Goal: Communication & Community: Share content

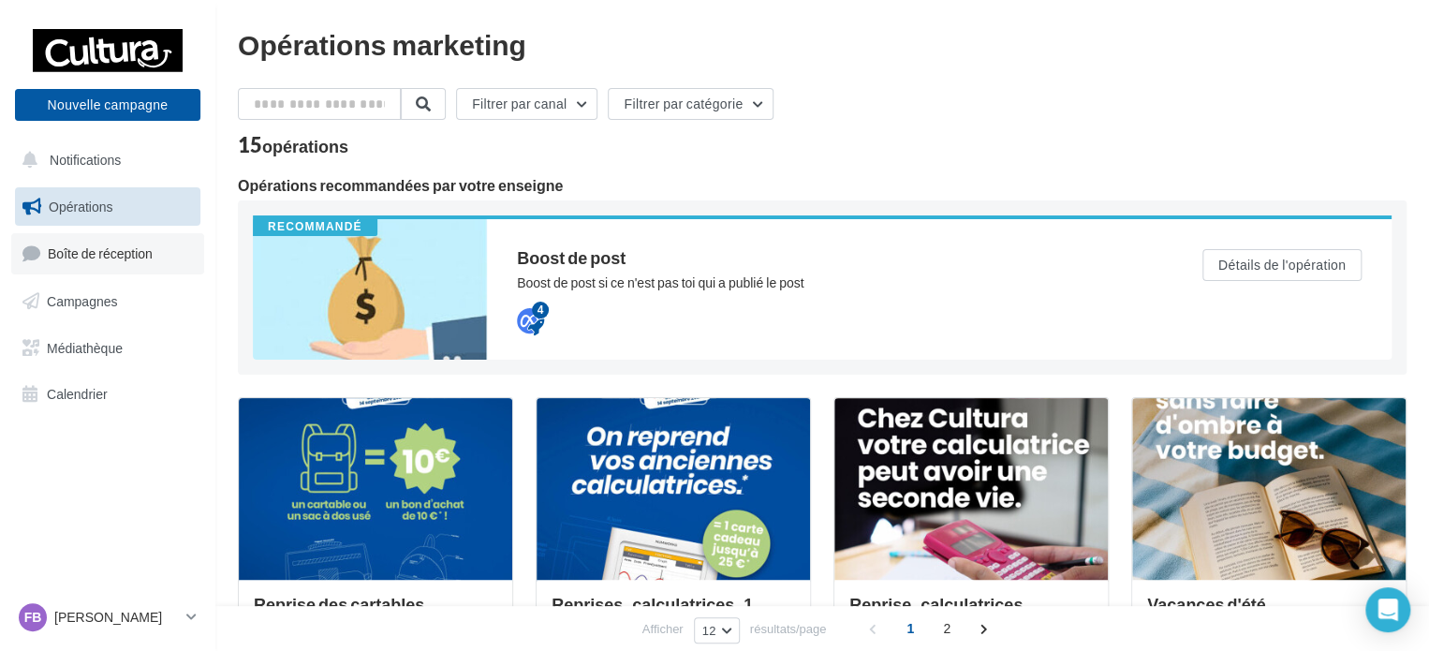
click at [79, 258] on span "Boîte de réception" at bounding box center [100, 253] width 105 height 16
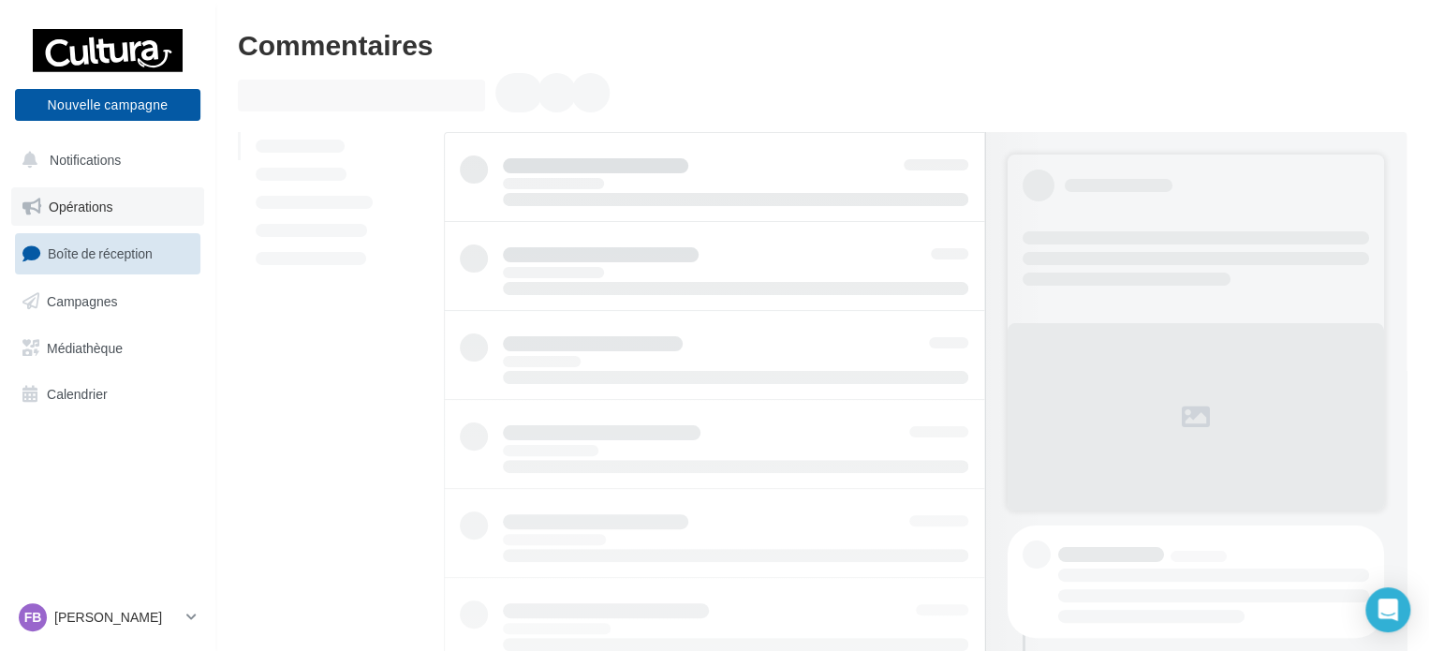
click at [70, 199] on span "Opérations" at bounding box center [81, 206] width 64 height 16
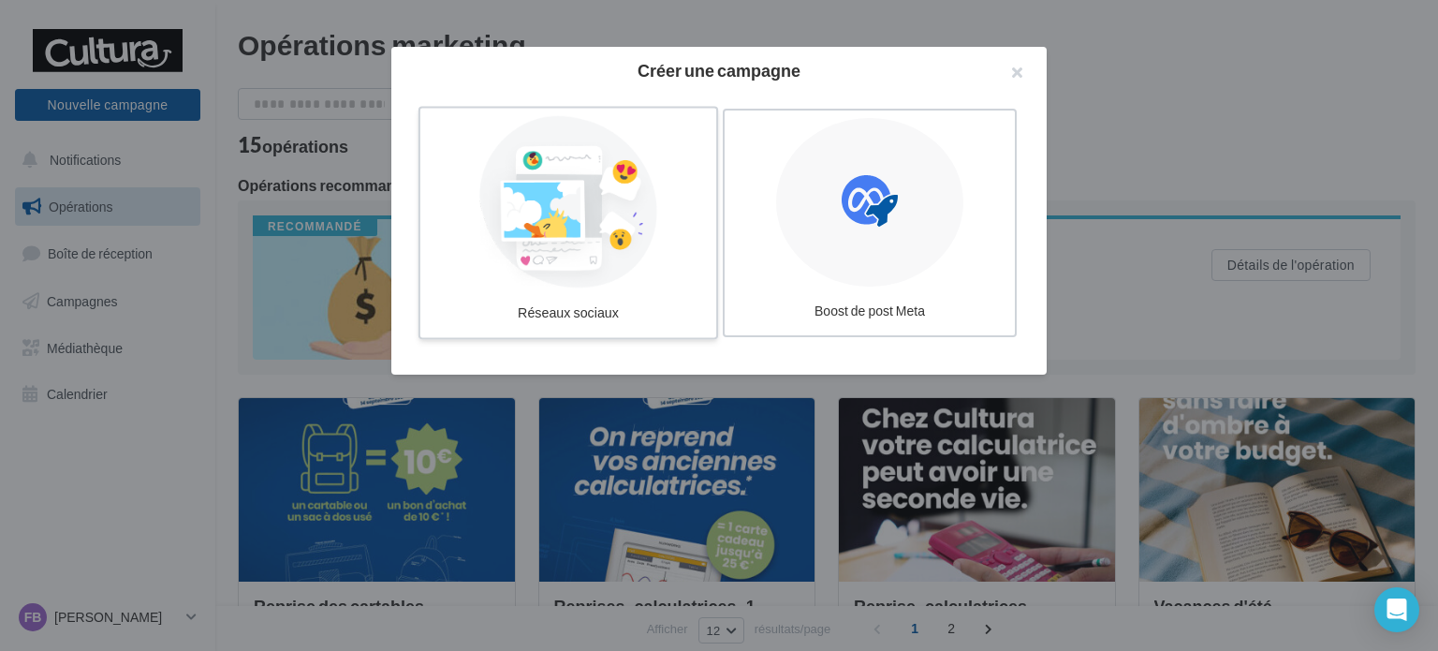
click at [599, 192] on div at bounding box center [568, 202] width 281 height 172
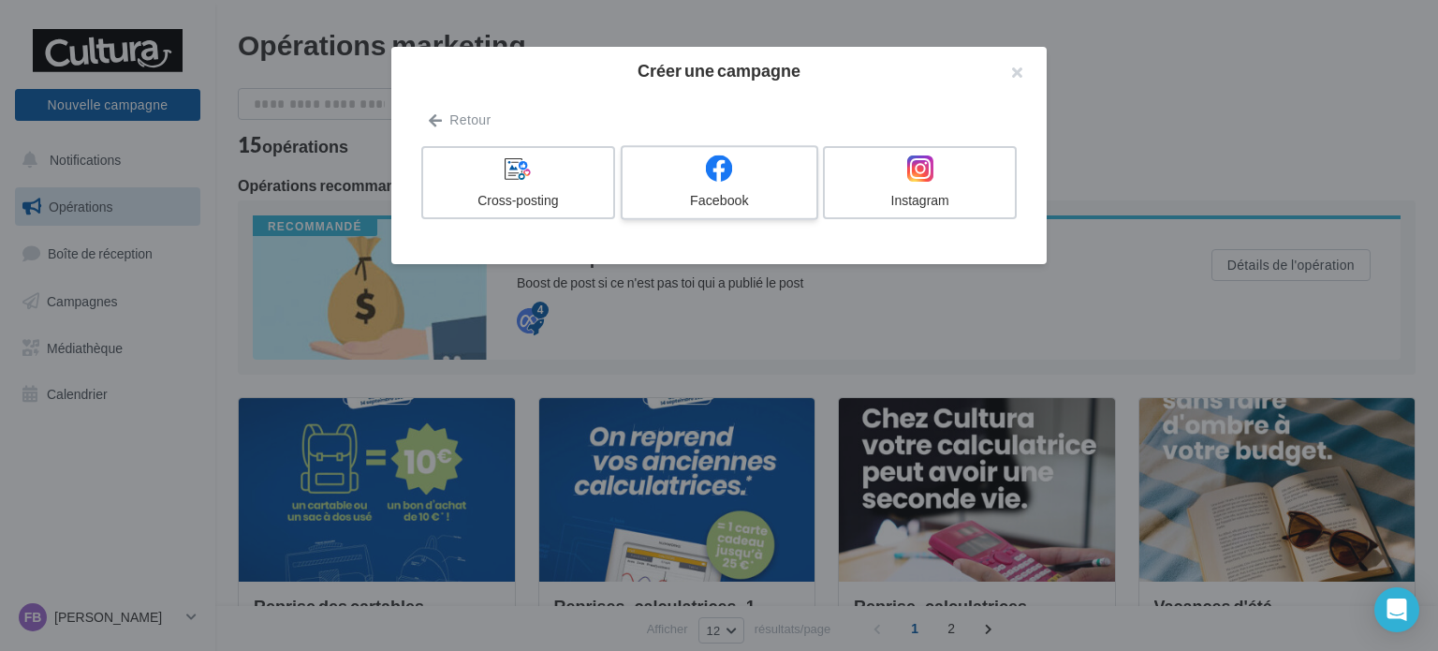
click at [674, 190] on label "Facebook" at bounding box center [720, 182] width 198 height 75
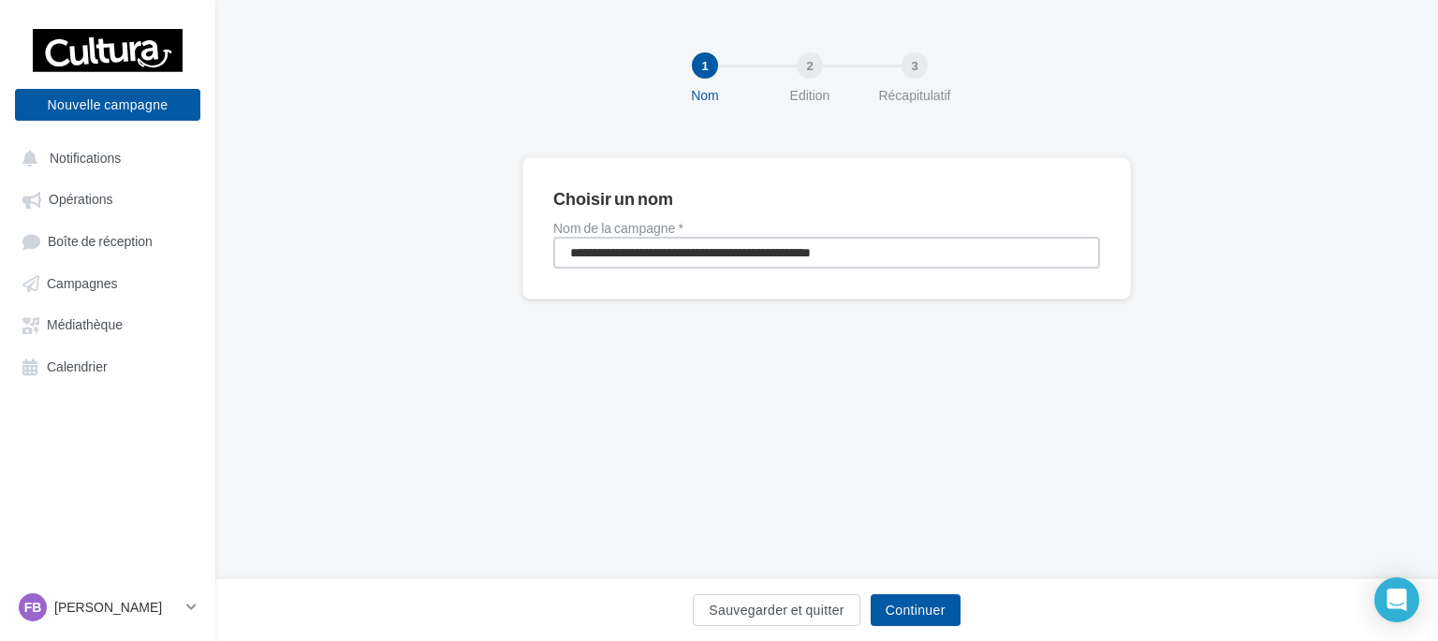
click at [635, 249] on input "**********" at bounding box center [826, 253] width 547 height 32
type input "*****"
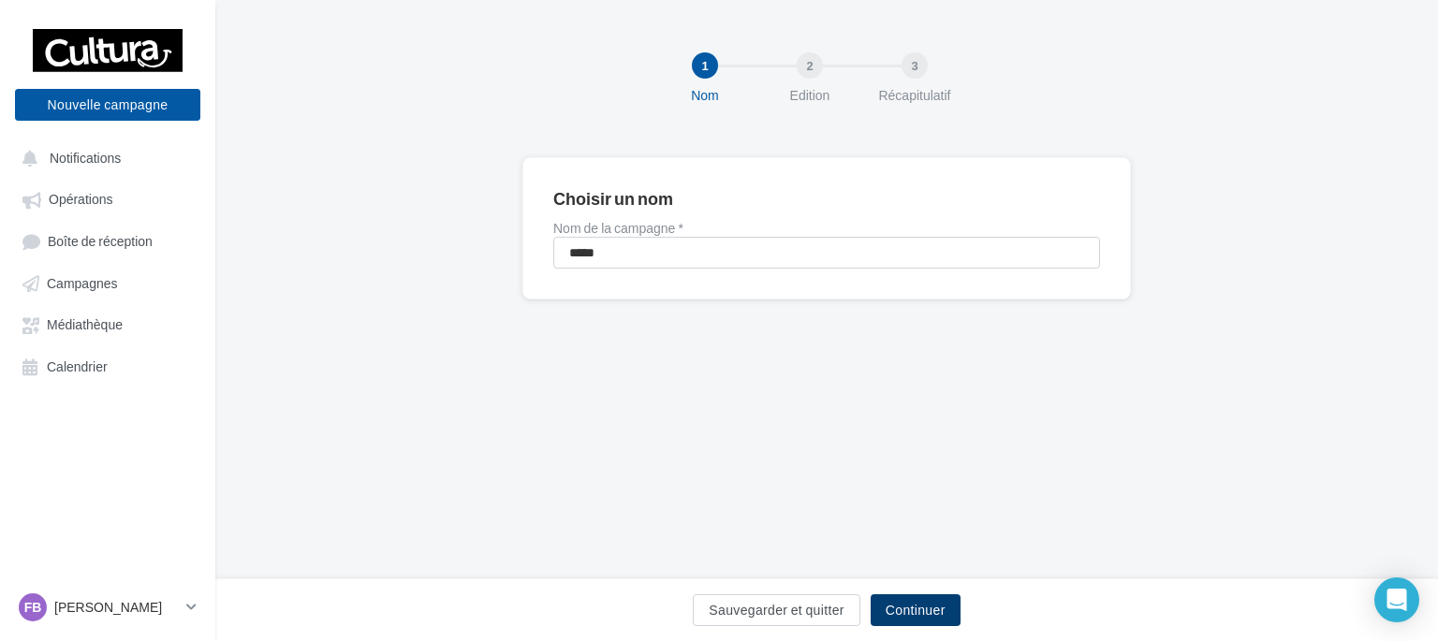
click at [902, 602] on button "Continuer" at bounding box center [916, 610] width 90 height 32
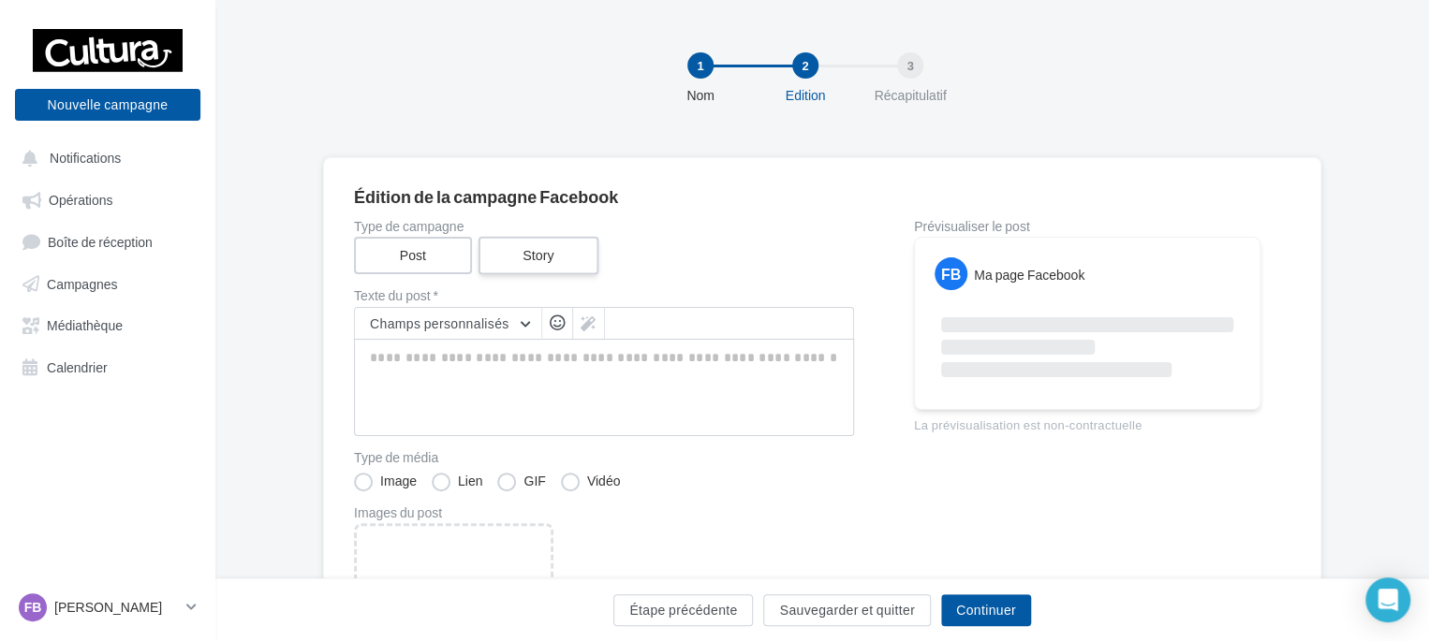
click at [539, 253] on label "Story" at bounding box center [537, 256] width 120 height 38
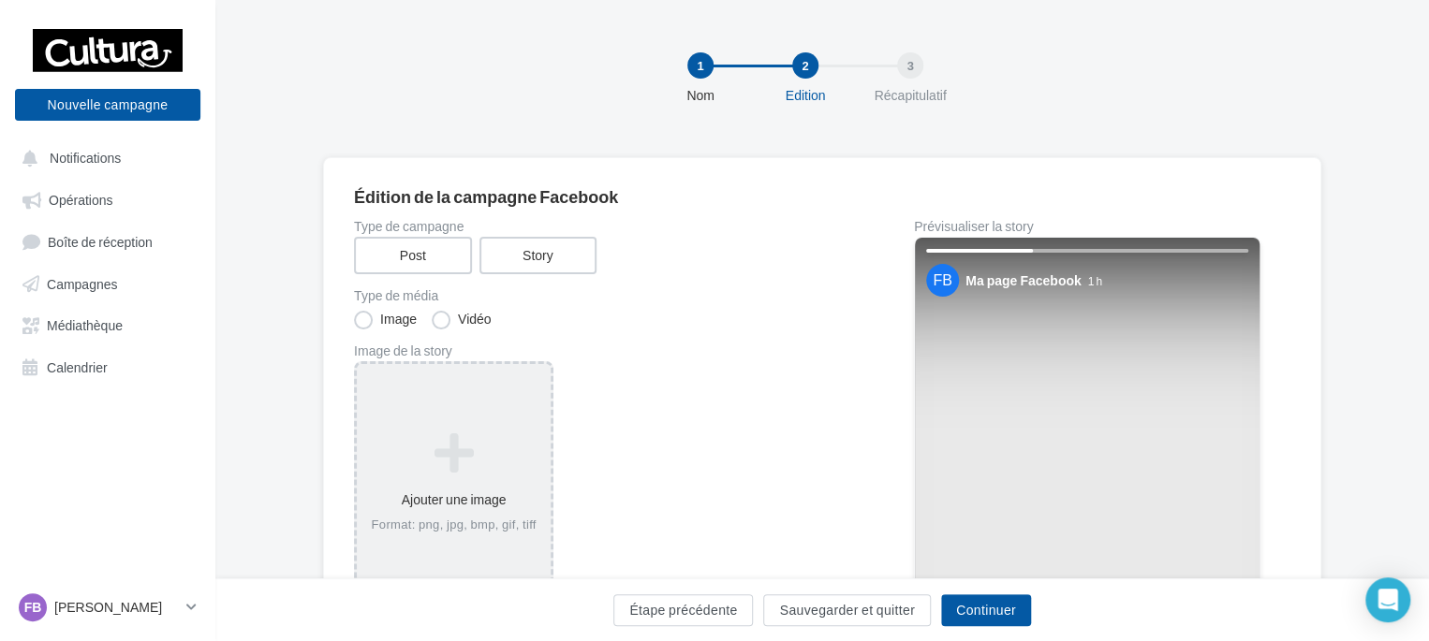
click at [423, 423] on div "Ajouter une image Format: png, jpg, bmp, gif, tiff" at bounding box center [454, 483] width 194 height 120
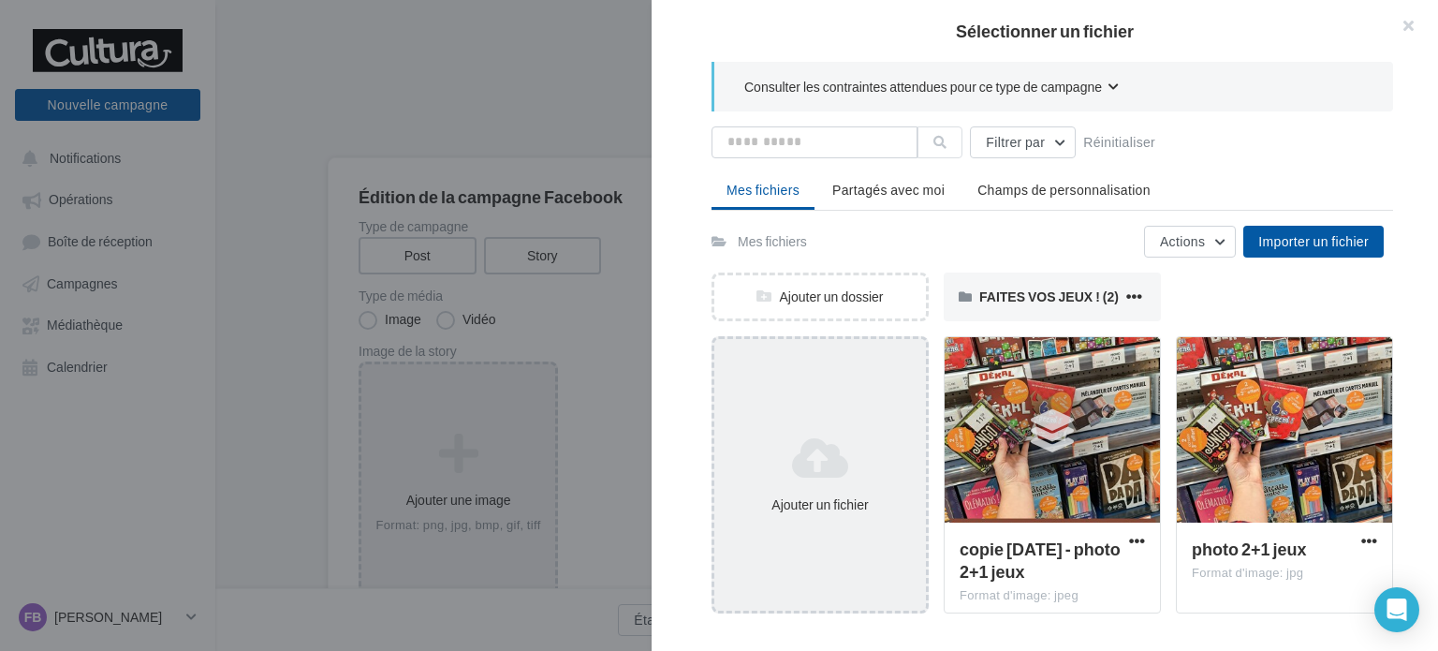
click at [844, 458] on icon at bounding box center [820, 457] width 197 height 45
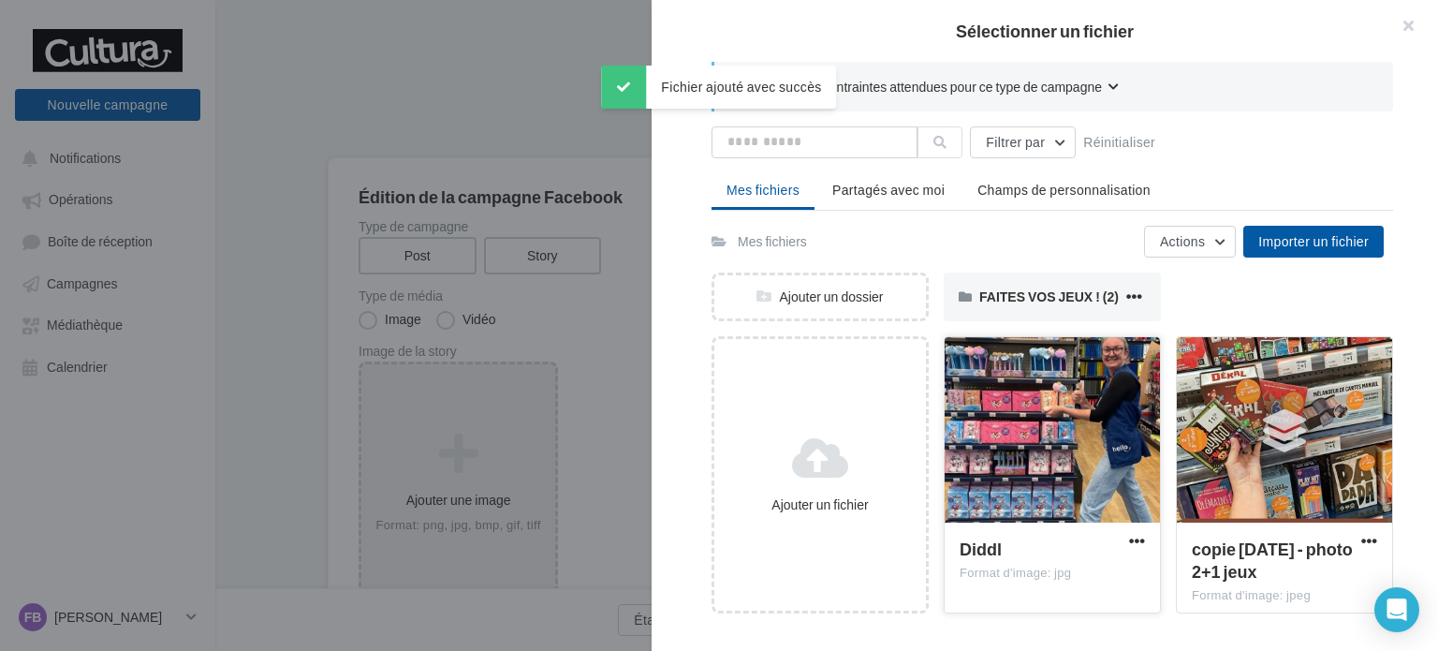
click at [1071, 389] on div at bounding box center [1052, 430] width 215 height 187
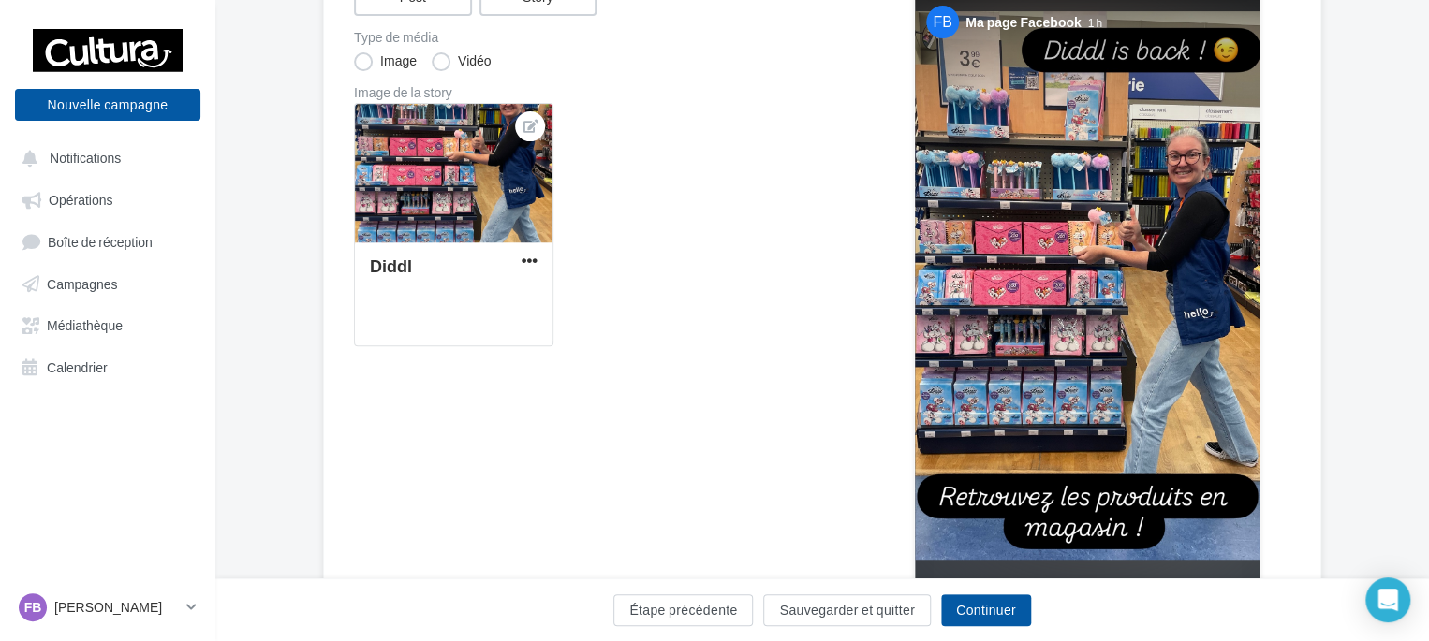
scroll to position [255, 0]
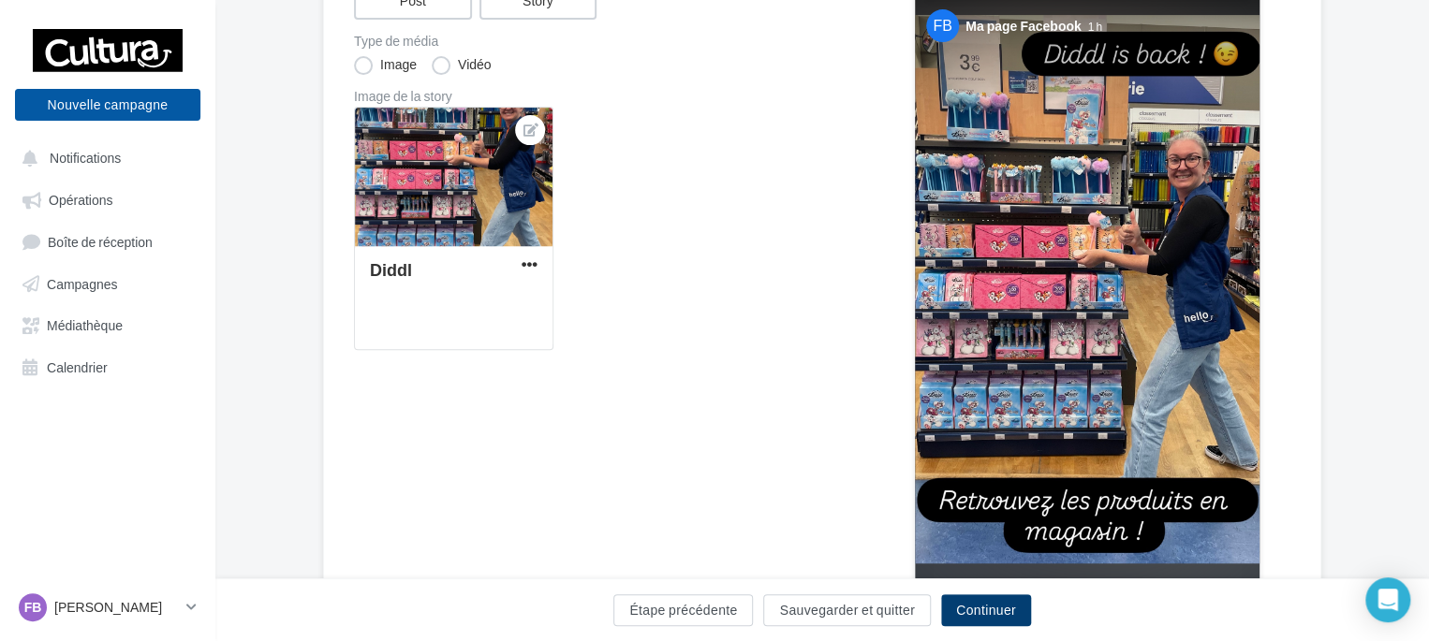
click at [976, 606] on button "Continuer" at bounding box center [986, 610] width 90 height 32
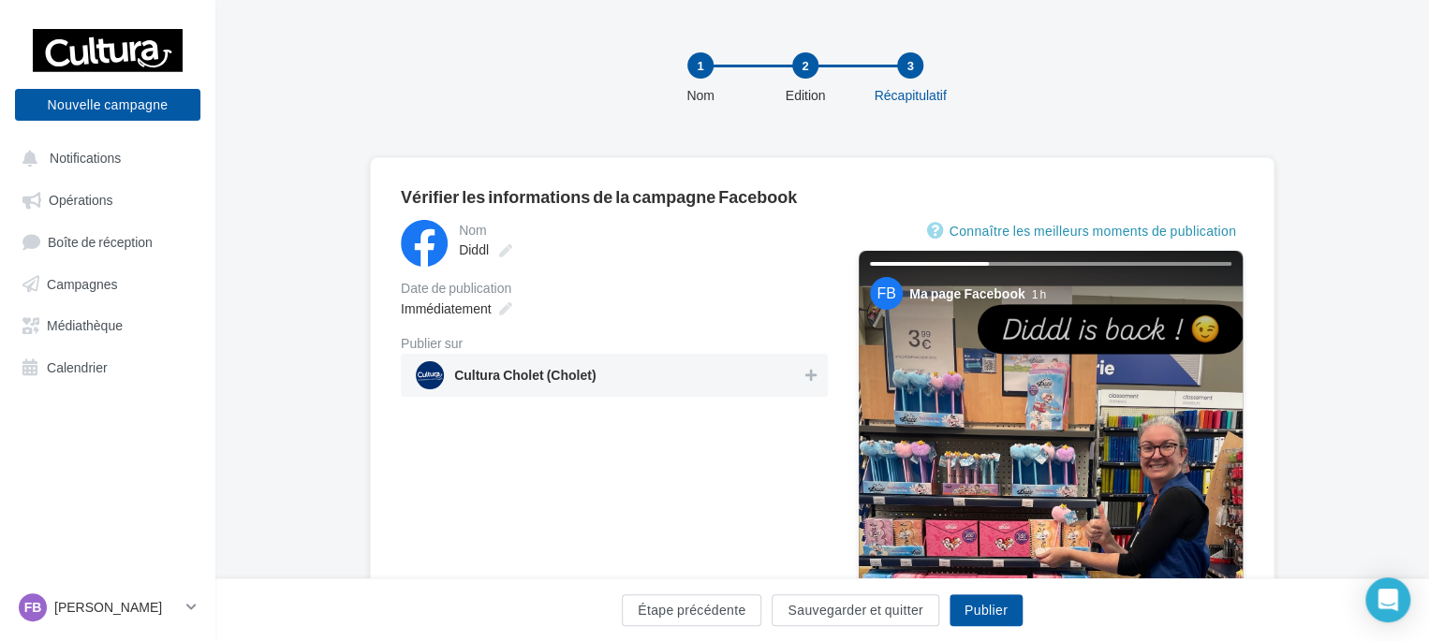
click at [648, 380] on span "Cultura Cholet (Cholet)" at bounding box center [609, 375] width 386 height 28
click at [970, 613] on button "Publier" at bounding box center [985, 610] width 73 height 32
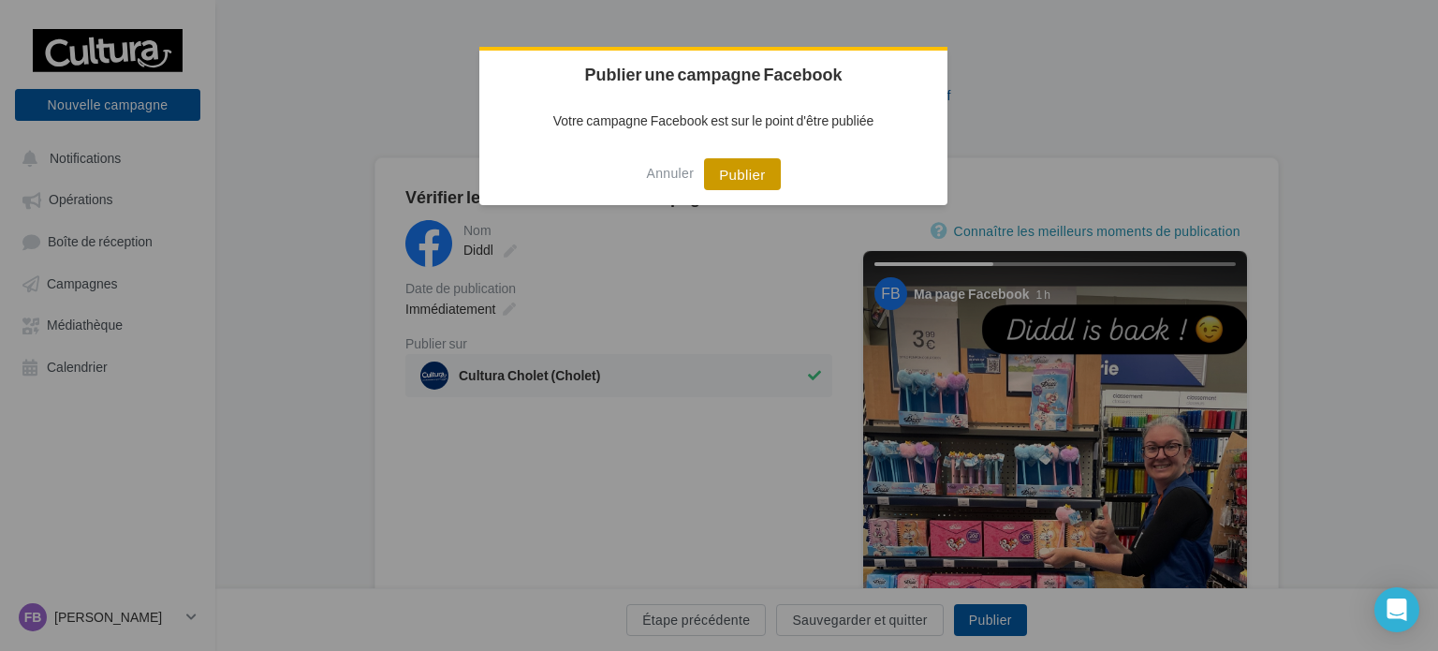
click at [734, 174] on button "Publier" at bounding box center [742, 174] width 76 height 32
